Goal: Task Accomplishment & Management: Complete application form

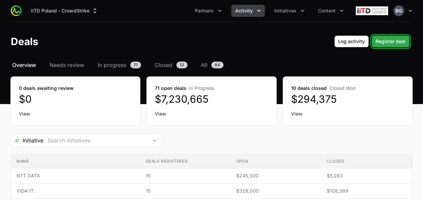
click at [381, 44] on span "Register deal" at bounding box center [391, 41] width 30 height 8
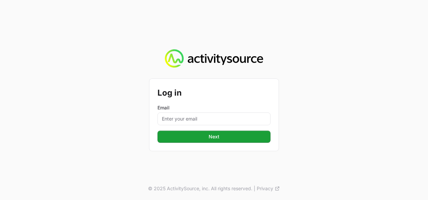
click at [174, 110] on label "Email" at bounding box center [214, 107] width 113 height 7
click at [174, 112] on input "Email" at bounding box center [214, 118] width 113 height 13
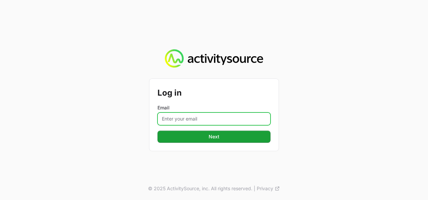
click at [178, 118] on input "Email" at bounding box center [214, 118] width 113 height 13
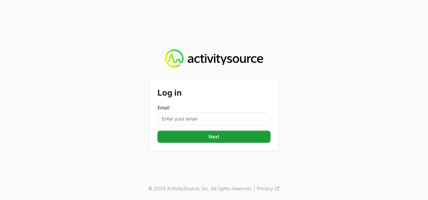
click at [56, 139] on div "Log in Email Next © 2025 ActivitySource, inc. All rights reserved. | Privacy" at bounding box center [214, 100] width 428 height 200
click at [172, 125] on form "Log in Email Next" at bounding box center [214, 115] width 113 height 56
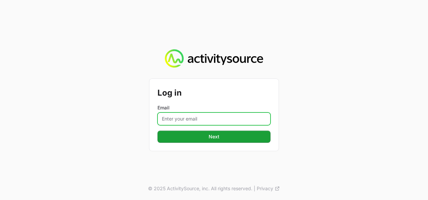
click at [175, 121] on input "Email" at bounding box center [214, 118] width 113 height 13
type input "[PERSON_NAME][EMAIL_ADDRESS][DOMAIN_NAME]"
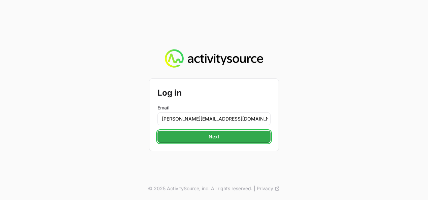
click at [218, 137] on span "Next" at bounding box center [214, 137] width 11 height 8
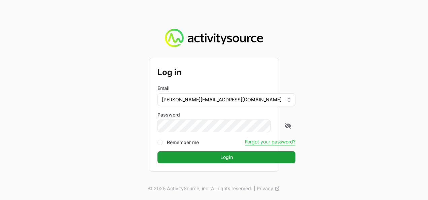
click at [158, 151] on button "Login" at bounding box center [227, 157] width 138 height 12
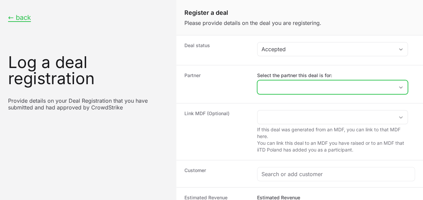
click at [296, 82] on input "Select the partner this deal is for:" at bounding box center [326, 86] width 137 height 13
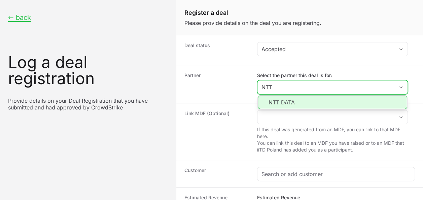
click at [298, 104] on li "NTT DATA" at bounding box center [333, 102] width 150 height 13
type input "NTT DATA"
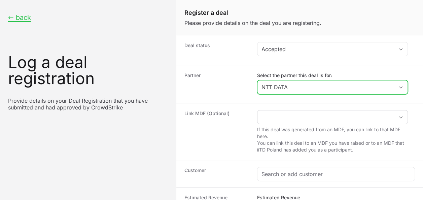
scroll to position [34, 0]
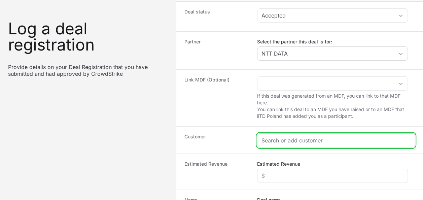
click at [308, 137] on input "Create activity form" at bounding box center [336, 140] width 149 height 8
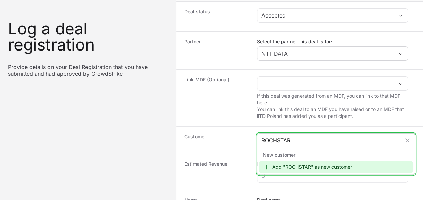
type input "ROCHSTAR"
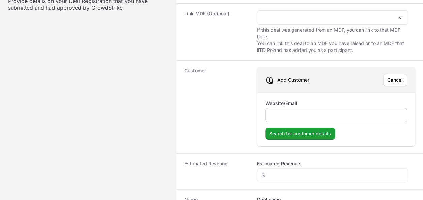
scroll to position [135, 0]
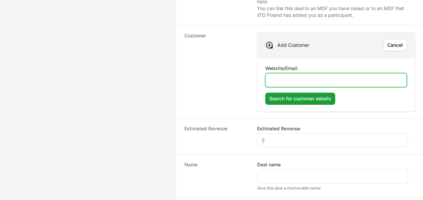
click at [293, 82] on input "Website/Email" at bounding box center [336, 80] width 133 height 8
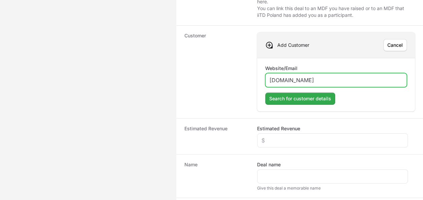
type input "[DOMAIN_NAME]"
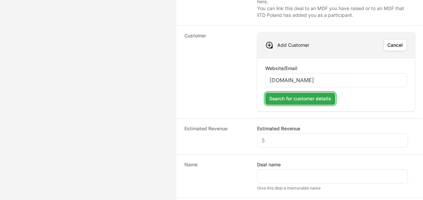
click at [302, 93] on button "Search for customer details" at bounding box center [300, 99] width 70 height 12
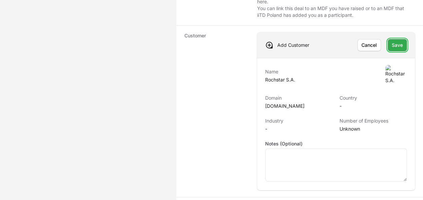
click at [401, 43] on span "Save" at bounding box center [397, 45] width 11 height 8
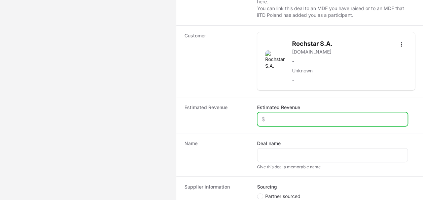
click at [288, 115] on input "Estimated Revenue" at bounding box center [333, 119] width 142 height 8
type input "$2,000"
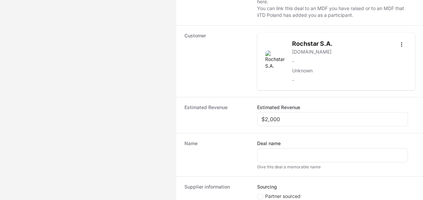
drag, startPoint x: 241, startPoint y: 167, endPoint x: 251, endPoint y: 164, distance: 10.1
click at [251, 164] on div "Name Deal name Give this deal a memorable name" at bounding box center [299, 154] width 247 height 43
drag, startPoint x: 273, startPoint y: 146, endPoint x: 272, endPoint y: 152, distance: 5.4
click at [272, 152] on div "Create activity form" at bounding box center [332, 155] width 151 height 14
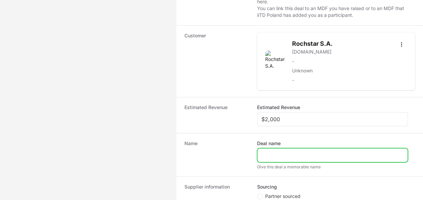
click at [272, 152] on input "Deal name" at bounding box center [333, 155] width 142 height 8
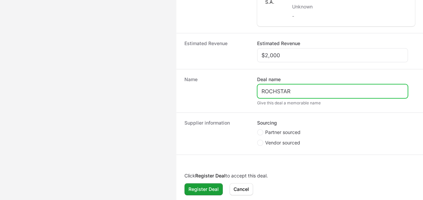
type input "ROCHSTAR"
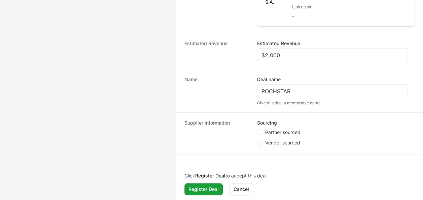
click at [277, 129] on span "Partner sourced" at bounding box center [282, 132] width 35 height 7
click at [258, 129] on input "Partner sourced" at bounding box center [257, 129] width 1 height 1
radio input "true"
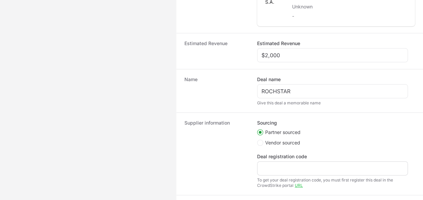
click at [291, 162] on div "Create activity form" at bounding box center [332, 168] width 151 height 14
click at [313, 157] on div "Deal registration code" at bounding box center [332, 164] width 151 height 22
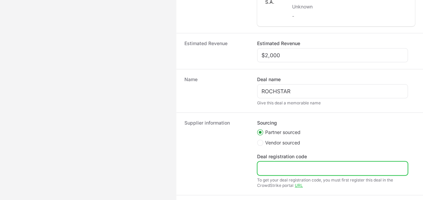
click at [310, 168] on input "Deal registration code" at bounding box center [333, 168] width 142 height 8
paste input "DR-092c3cff"
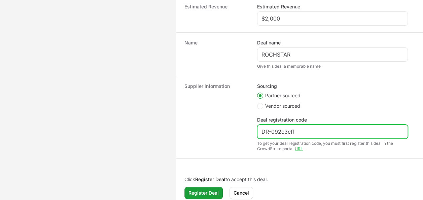
scroll to position [239, 0]
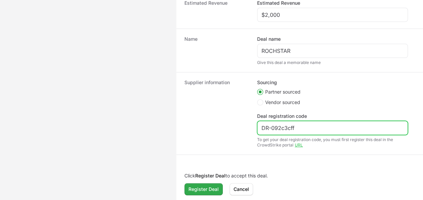
type input "DR-092c3cff"
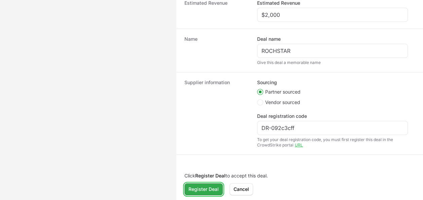
click at [210, 187] on span "Register Deal" at bounding box center [204, 189] width 30 height 8
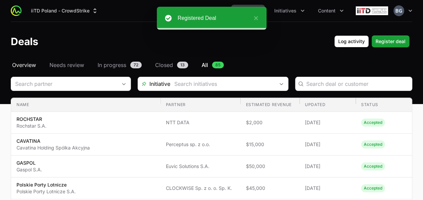
click at [28, 63] on span "Overview" at bounding box center [24, 65] width 24 height 8
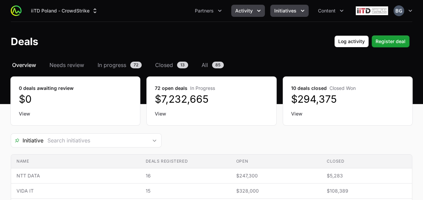
click at [287, 13] on span "Initiatives" at bounding box center [285, 10] width 22 height 7
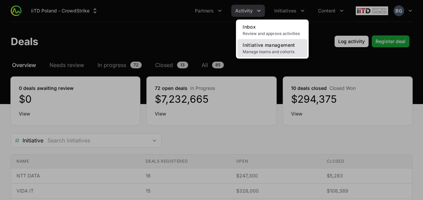
click at [271, 54] on span "Manage teams and cohorts" at bounding box center [272, 51] width 59 height 5
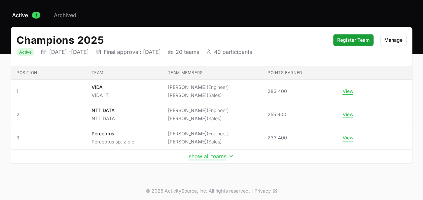
scroll to position [51, 0]
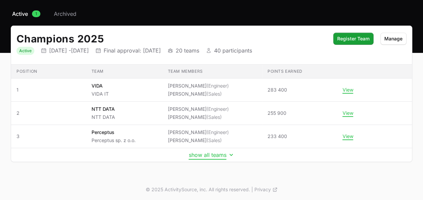
click at [205, 153] on button "show all teams" at bounding box center [212, 155] width 46 height 7
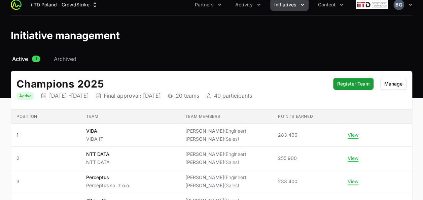
scroll to position [0, 0]
